Goal: Obtain resource: Obtain resource

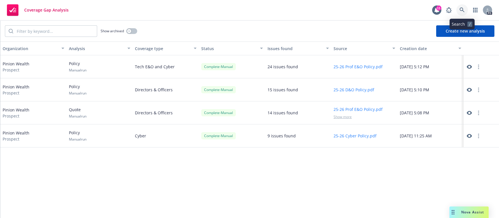
click at [462, 11] on icon at bounding box center [462, 9] width 5 height 5
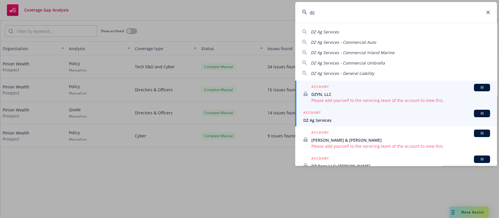
type input "dz"
click at [318, 117] on div "ACCOUNT BI" at bounding box center [396, 113] width 187 height 7
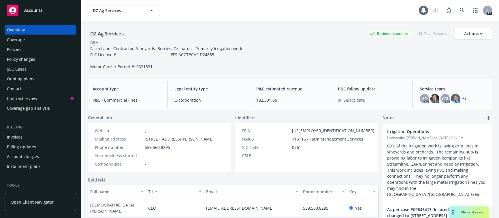
click at [27, 79] on div "Quoting plans" at bounding box center [20, 78] width 27 height 9
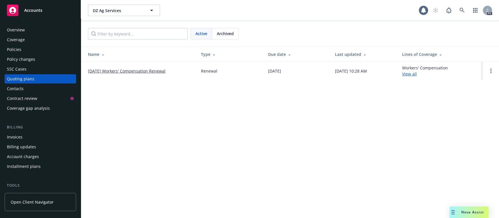
click at [110, 72] on link "11/03/25 Workers' Compensation Renewal" at bounding box center [127, 71] width 78 height 6
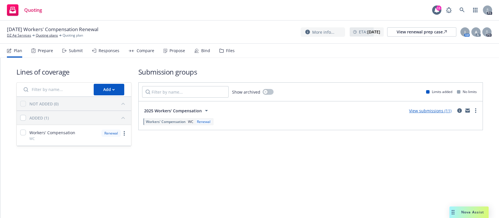
click at [111, 51] on div "Responses" at bounding box center [109, 50] width 21 height 5
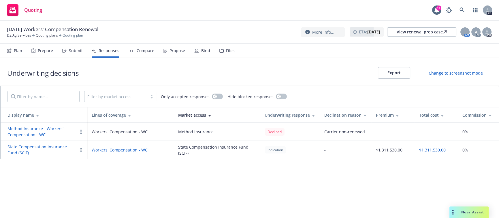
click at [77, 53] on div "Submit" at bounding box center [76, 50] width 14 height 5
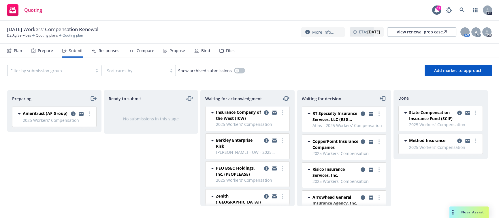
scroll to position [2, 0]
click at [105, 47] on div "Responses" at bounding box center [105, 51] width 27 height 14
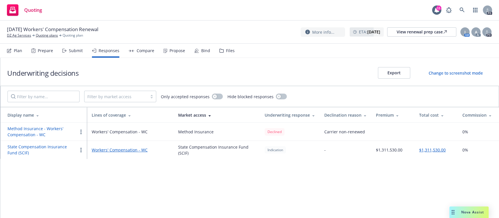
click at [69, 51] on div "Submit" at bounding box center [76, 50] width 14 height 5
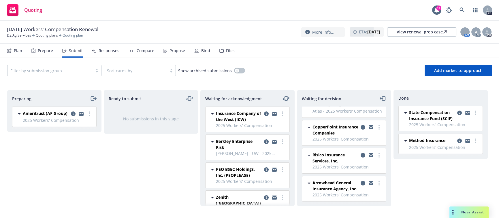
scroll to position [9, 0]
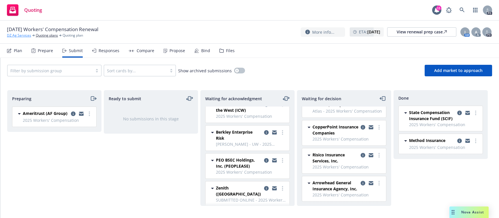
click at [24, 36] on link "DZ Ag Services" at bounding box center [19, 35] width 24 height 5
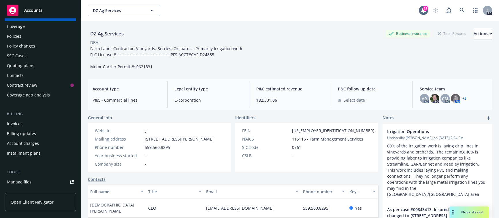
scroll to position [33, 0]
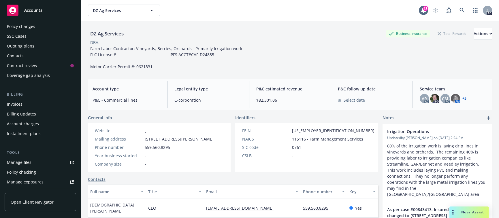
click at [25, 162] on div "Manage files" at bounding box center [19, 162] width 25 height 9
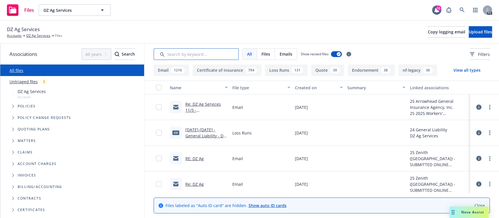
click at [185, 55] on input "Search by keyword..." at bounding box center [196, 54] width 85 height 12
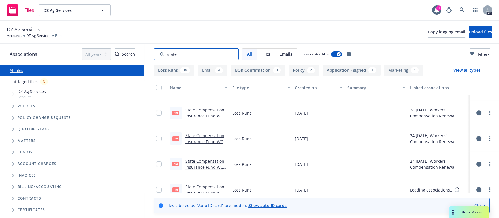
scroll to position [228, 0]
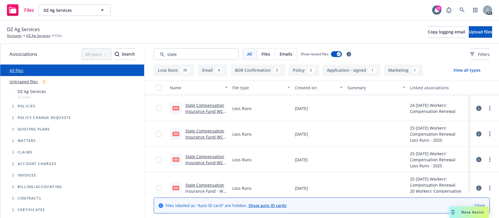
click at [307, 89] on div "Created on" at bounding box center [315, 88] width 41 height 6
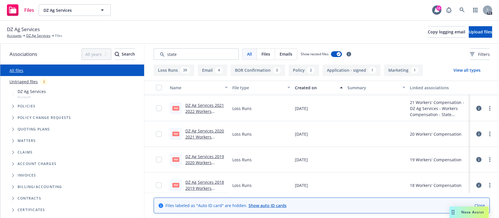
click at [315, 88] on div "Created on" at bounding box center [315, 88] width 41 height 6
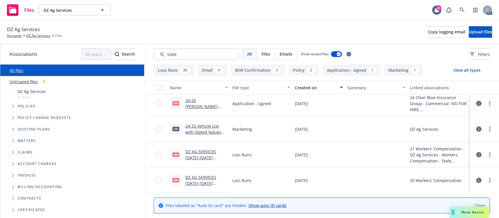
scroll to position [0, 0]
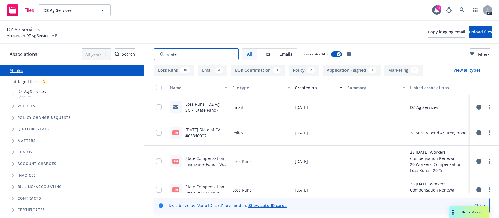
drag, startPoint x: 187, startPoint y: 57, endPoint x: 146, endPoint y: 53, distance: 41.4
click at [146, 53] on div "All Files Emails Show nested files Filters" at bounding box center [322, 54] width 355 height 21
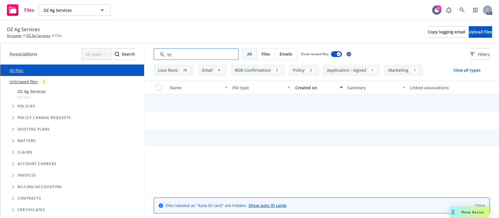
type input "s"
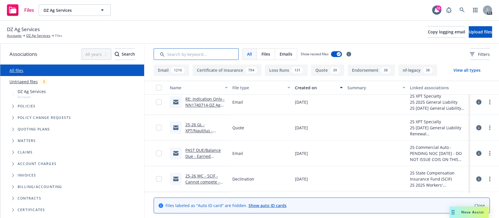
scroll to position [2416, 0]
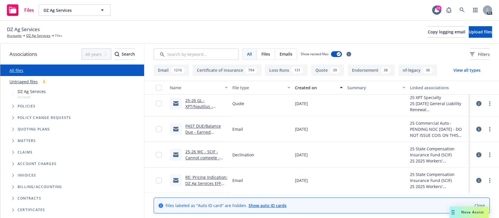
click at [199, 157] on link "25-26 WC - SCIF - Cannot compete - Closing file.msg" at bounding box center [202, 158] width 34 height 18
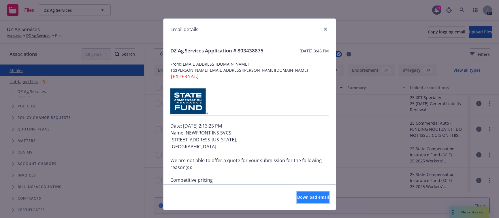
click at [297, 198] on span "Download email" at bounding box center [313, 197] width 32 height 5
click at [297, 197] on span "Download email" at bounding box center [313, 197] width 32 height 5
click at [325, 30] on icon "close" at bounding box center [325, 28] width 3 height 3
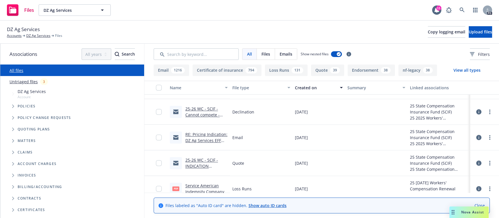
scroll to position [2458, 0]
click at [425, 158] on div "25 State Compensation Insurance Fund (SCIF)" at bounding box center [439, 160] width 58 height 12
click at [193, 162] on link "25-26 WC - SCIF - INDICATION $1,180,443 TO $1,311,530.msg" at bounding box center [201, 169] width 33 height 24
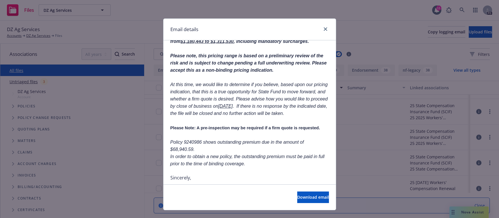
scroll to position [94, 0]
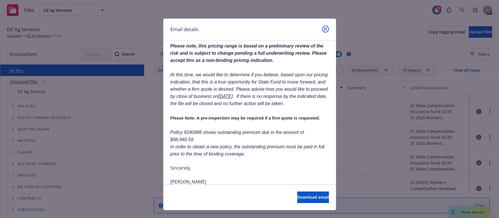
click at [326, 29] on icon "close" at bounding box center [325, 28] width 3 height 3
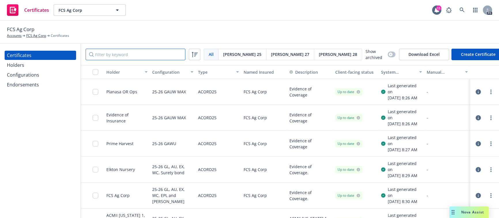
click at [132, 57] on input "Filter by keyword" at bounding box center [136, 55] width 100 height 12
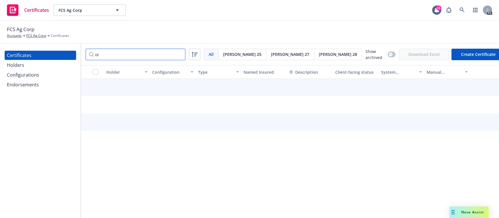
type input "o"
